Goal: Complete application form: Complete application form

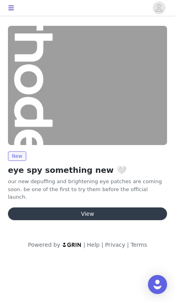
click at [82, 207] on button "View" at bounding box center [87, 213] width 159 height 13
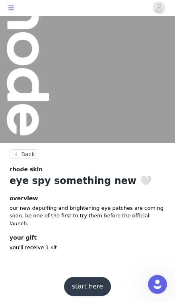
scroll to position [45, 0]
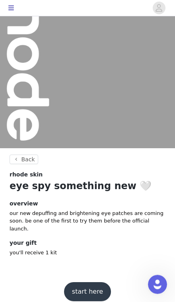
click at [85, 282] on button "start here" at bounding box center [87, 291] width 47 height 19
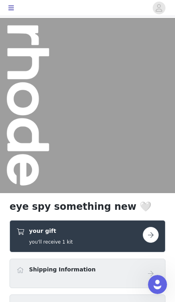
click at [152, 229] on button "button" at bounding box center [150, 235] width 16 height 16
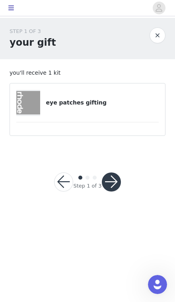
click at [53, 104] on h4 "eye patches gifting" at bounding box center [102, 102] width 112 height 8
click at [116, 179] on button "button" at bounding box center [111, 181] width 19 height 19
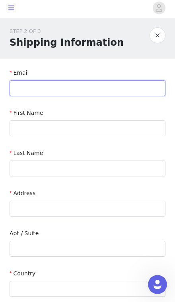
click at [32, 94] on input "text" at bounding box center [88, 88] width 156 height 16
type input "[EMAIL_ADDRESS][DOMAIN_NAME]"
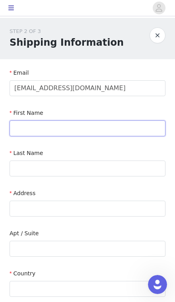
click at [139, 130] on input "text" at bounding box center [88, 128] width 156 height 16
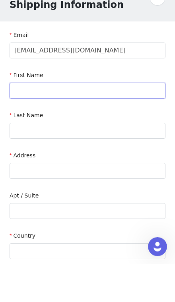
type input "Zoya"
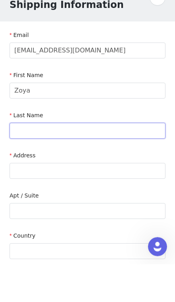
type input "Alam"
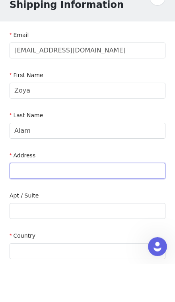
type input "[STREET_ADDRESS]"
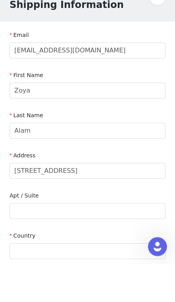
type input "Aurora"
type input "60504"
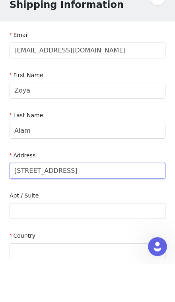
click at [121, 200] on input "[STREET_ADDRESS]" at bounding box center [88, 208] width 156 height 16
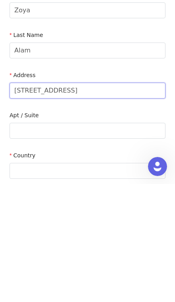
type input "[STREET_ADDRESS]"
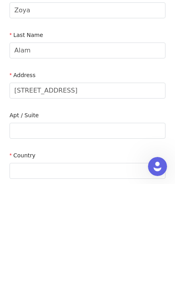
scroll to position [118, 0]
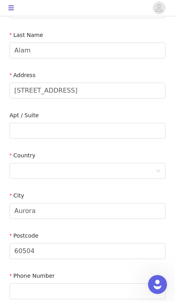
click at [129, 172] on div at bounding box center [84, 170] width 141 height 15
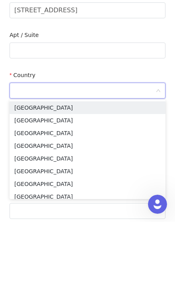
click at [120, 181] on li "[GEOGRAPHIC_DATA]" at bounding box center [88, 187] width 156 height 13
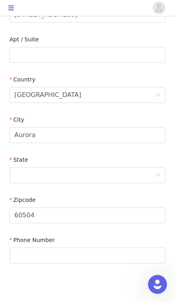
click at [119, 181] on div at bounding box center [84, 174] width 141 height 15
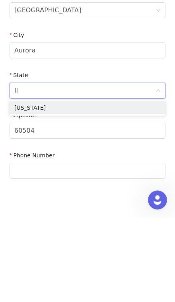
type input "Ill"
click at [116, 186] on li "[US_STATE]" at bounding box center [88, 192] width 156 height 13
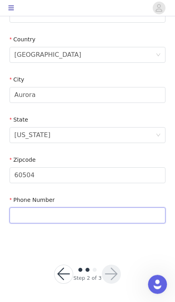
click at [82, 221] on input "text" at bounding box center [88, 215] width 156 height 16
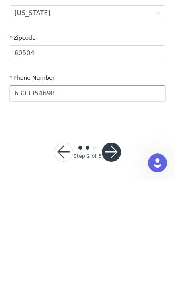
type input "6303354698"
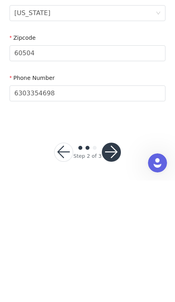
click at [114, 264] on button "button" at bounding box center [111, 273] width 19 height 19
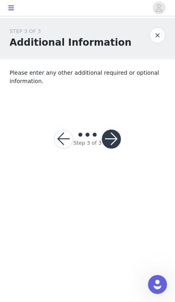
click at [113, 136] on button "button" at bounding box center [111, 138] width 19 height 19
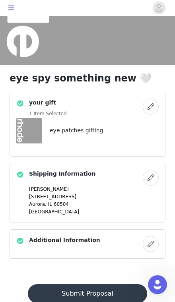
scroll to position [128, 0]
click at [113, 292] on button "Submit Proposal" at bounding box center [87, 293] width 119 height 19
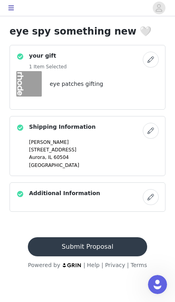
scroll to position [0, 0]
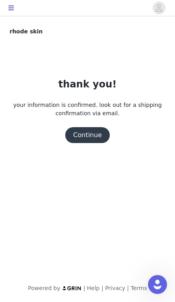
click at [91, 142] on button "Continue" at bounding box center [87, 135] width 44 height 16
